Goal: Contribute content: Add original content to the website for others to see

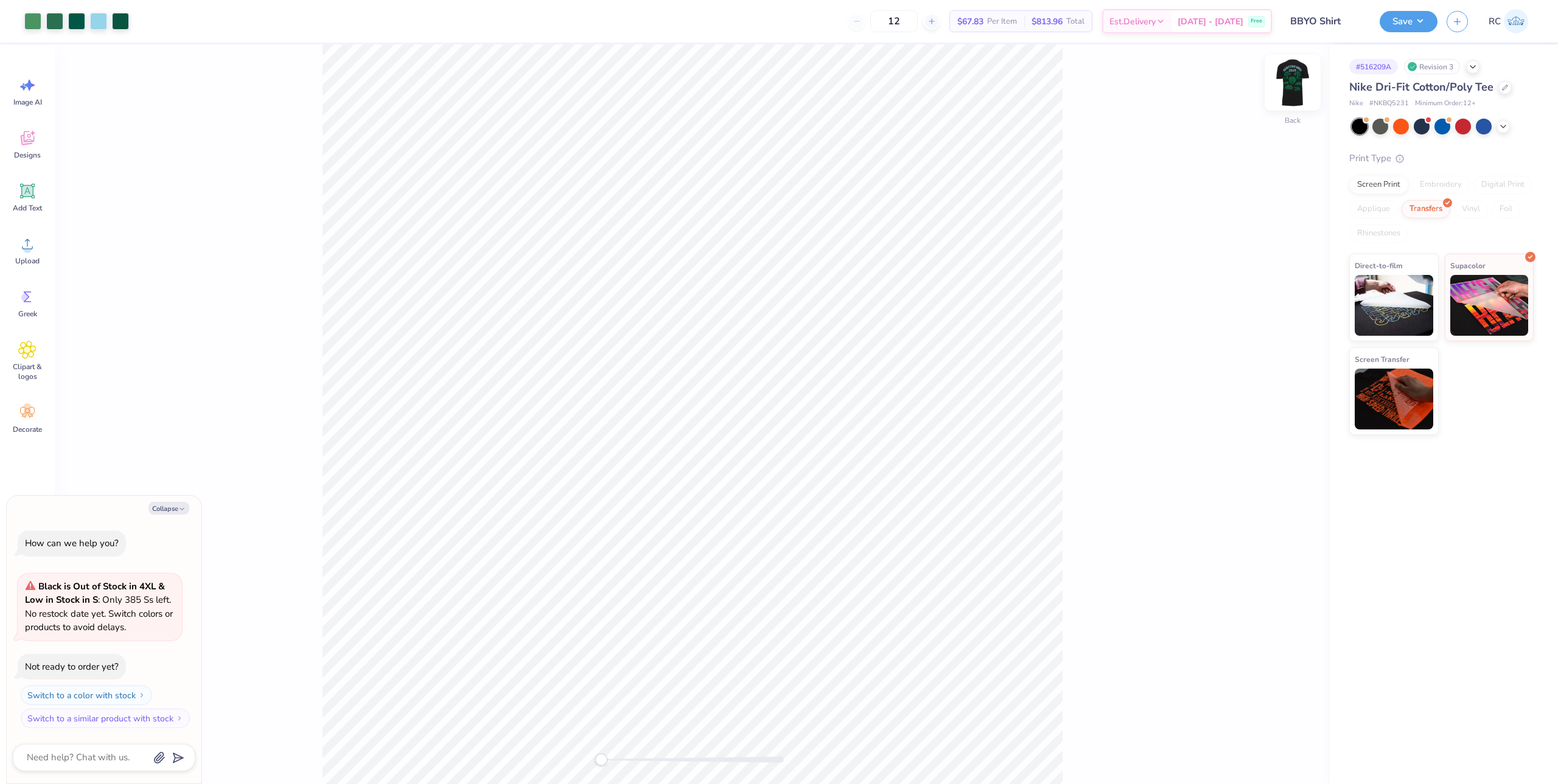
click at [1300, 78] on img at bounding box center [1292, 83] width 49 height 49
type textarea "x"
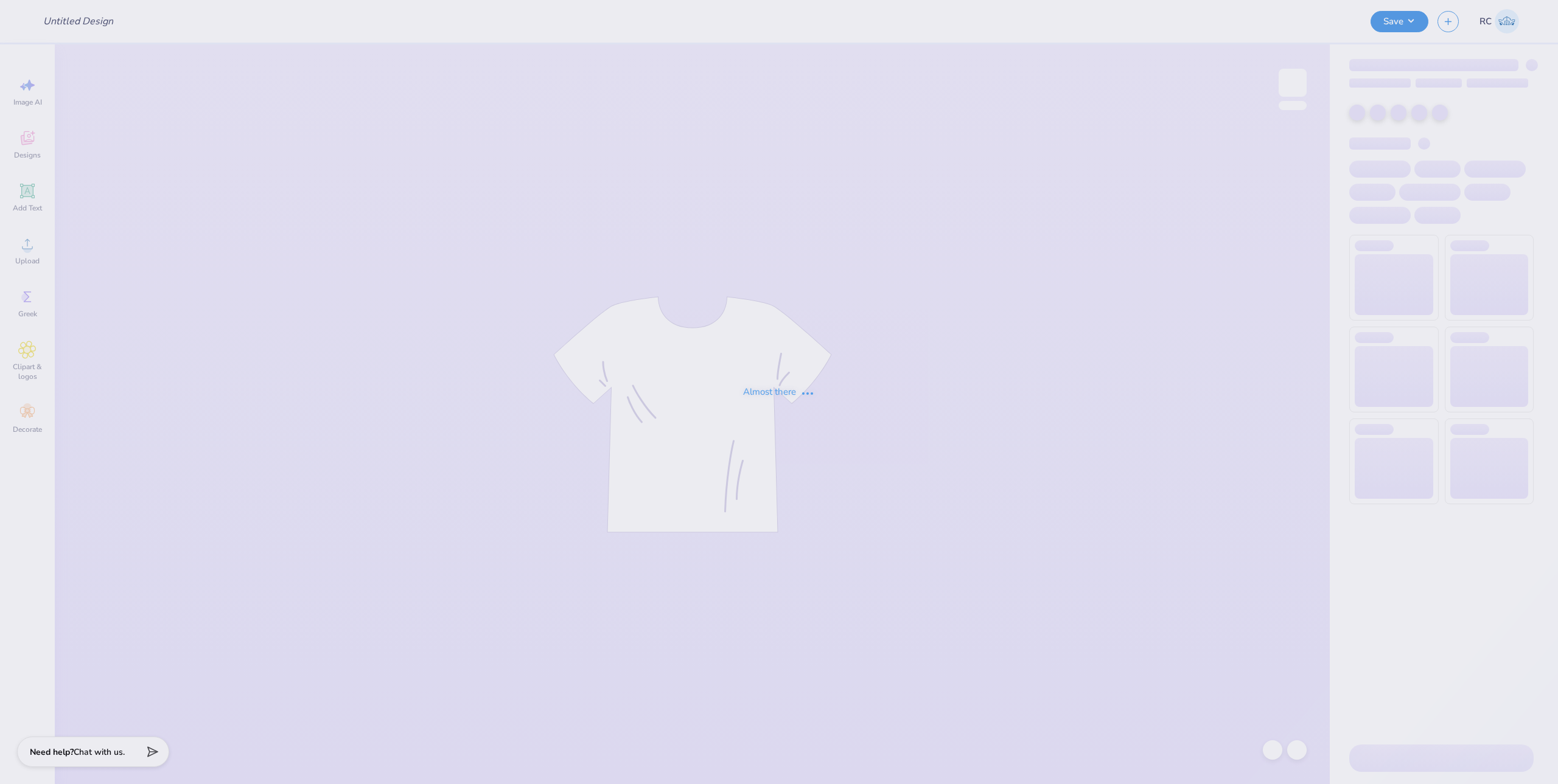
type input "SAE x Pi Phi Homecoming"
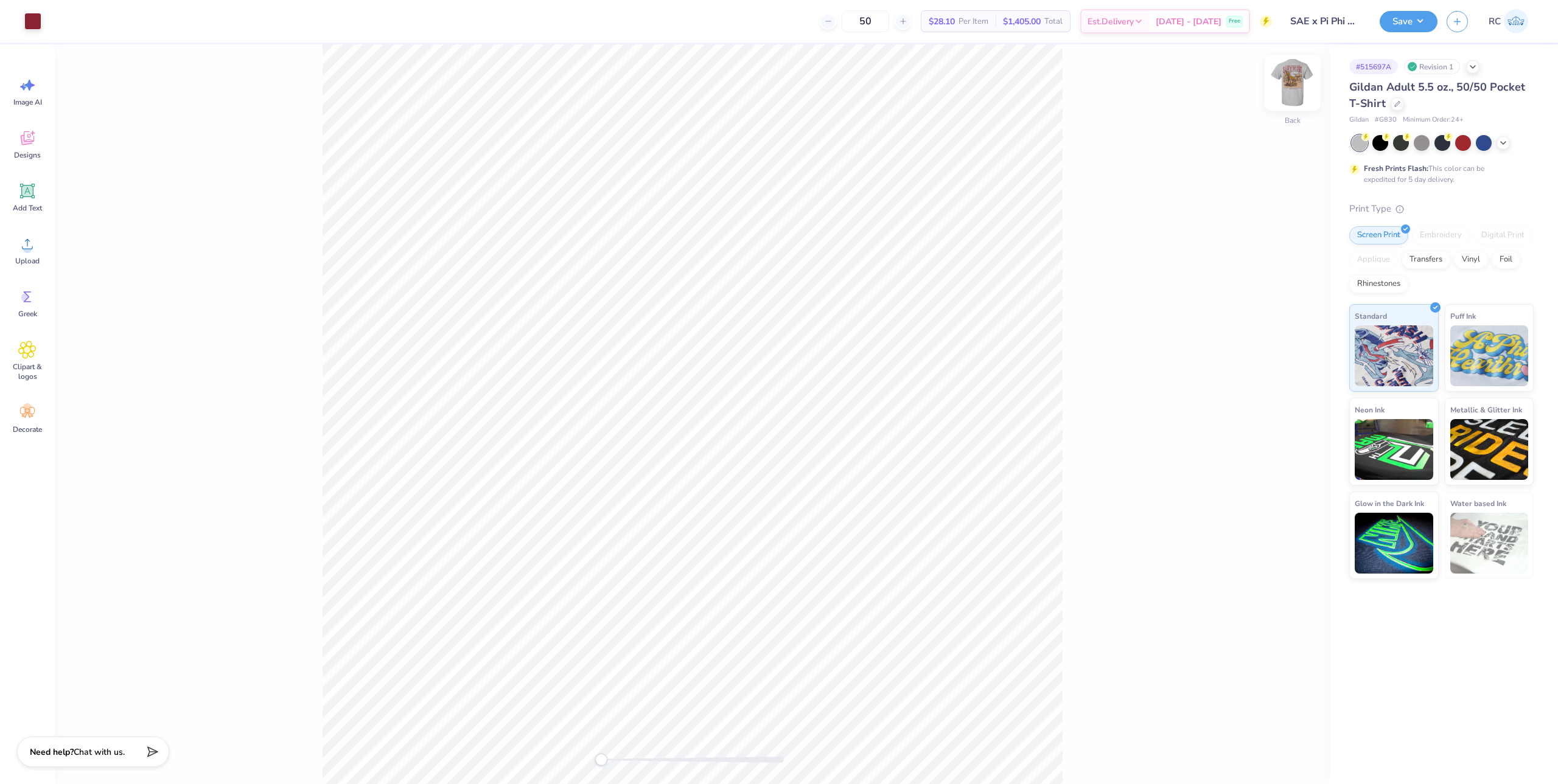
click at [1288, 90] on img at bounding box center [1292, 83] width 49 height 49
click at [89, 45] on div "Back" at bounding box center [692, 414] width 1275 height 740
